Goal: Navigation & Orientation: Find specific page/section

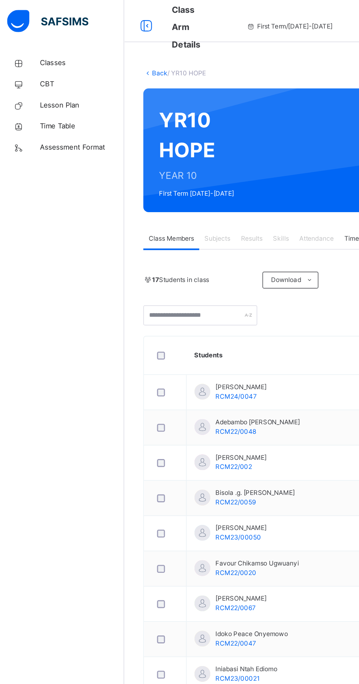
click at [33, 41] on span "Classes" at bounding box center [58, 43] width 59 height 7
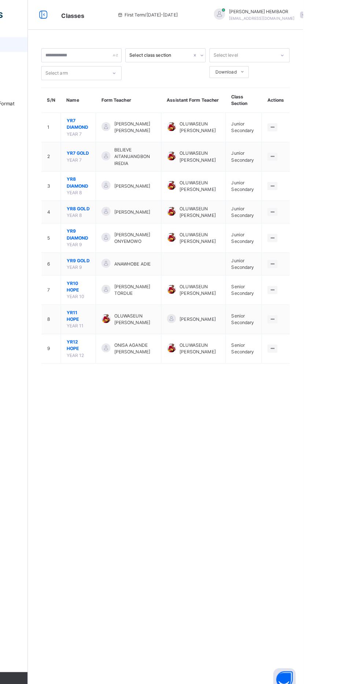
click at [127, 288] on span "YR10 HOPE" at bounding box center [137, 282] width 23 height 13
